Goal: Task Accomplishment & Management: Complete application form

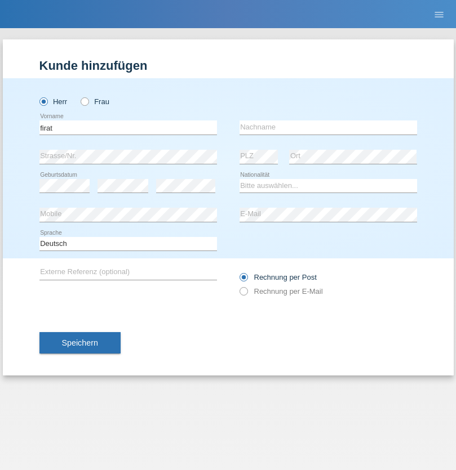
type input "firat"
click at [328, 127] on input "text" at bounding box center [327, 127] width 177 height 14
type input "kara"
select select "CH"
radio input "true"
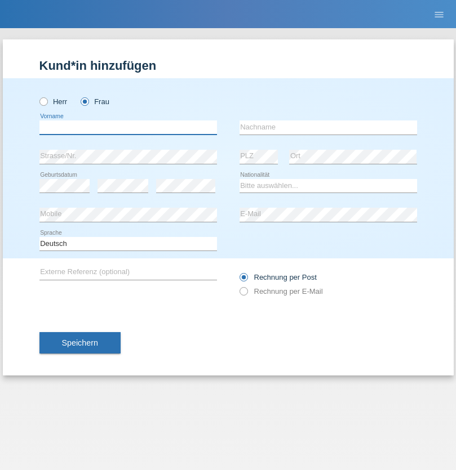
click at [128, 127] on input "text" at bounding box center [127, 127] width 177 height 14
type input "Nuria"
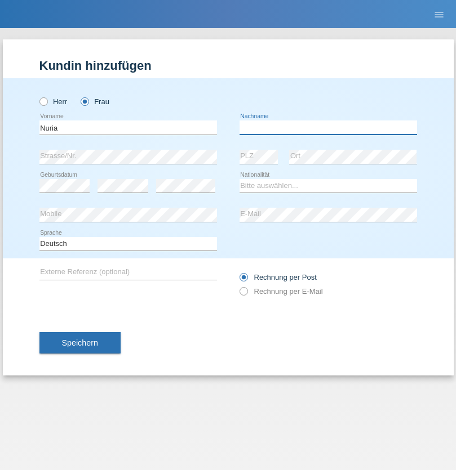
click at [328, 127] on input "text" at bounding box center [327, 127] width 177 height 14
type input "D'Antino"
select select "CH"
